Goal: Check status

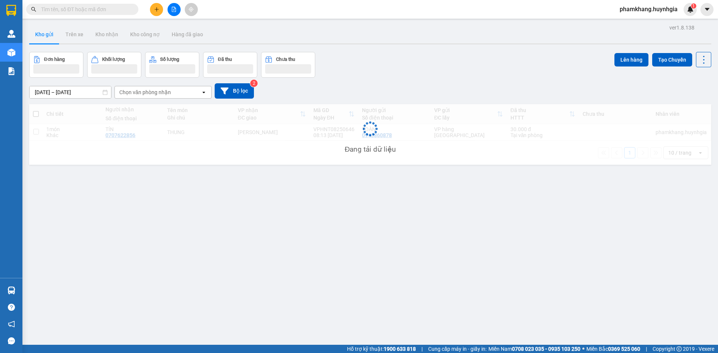
click at [65, 10] on input "text" at bounding box center [85, 9] width 88 height 8
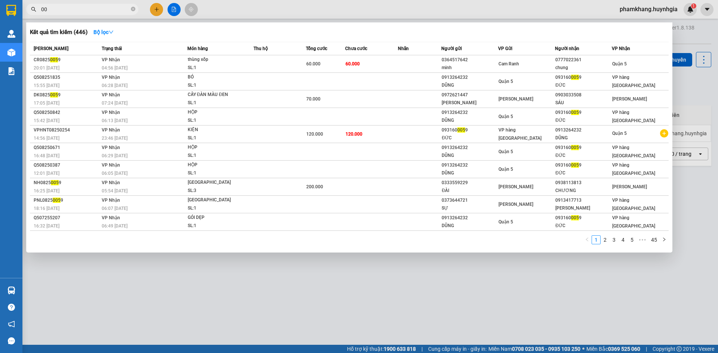
type input "0"
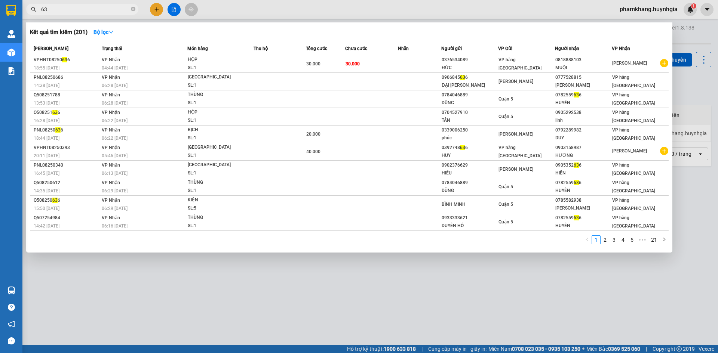
type input "6"
type input "559636"
